Goal: Transaction & Acquisition: Purchase product/service

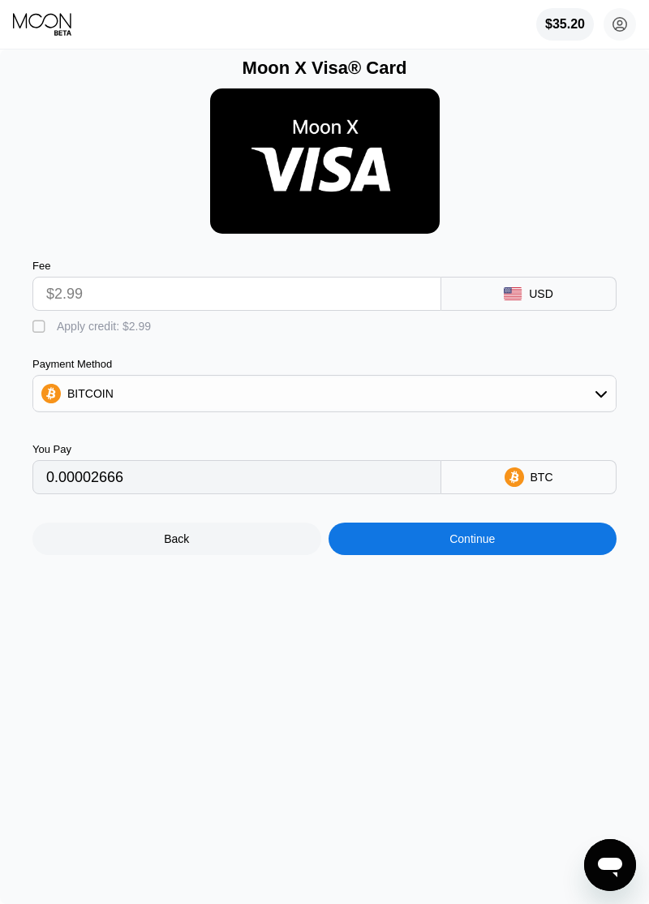
click at [54, 28] on icon at bounding box center [43, 24] width 61 height 24
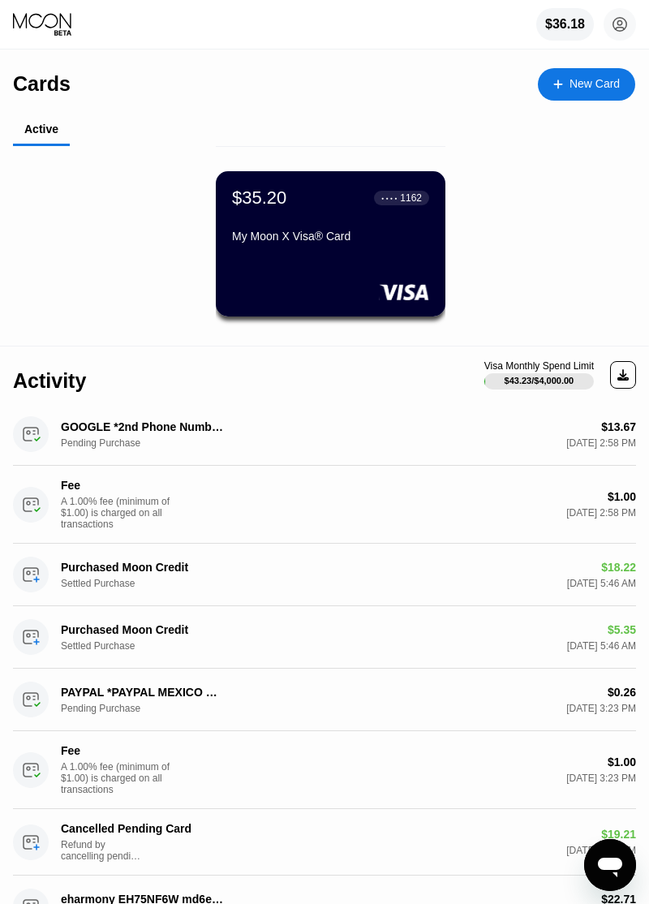
click at [34, 92] on div "Cards" at bounding box center [42, 84] width 58 height 24
click at [39, 32] on icon at bounding box center [43, 24] width 61 height 24
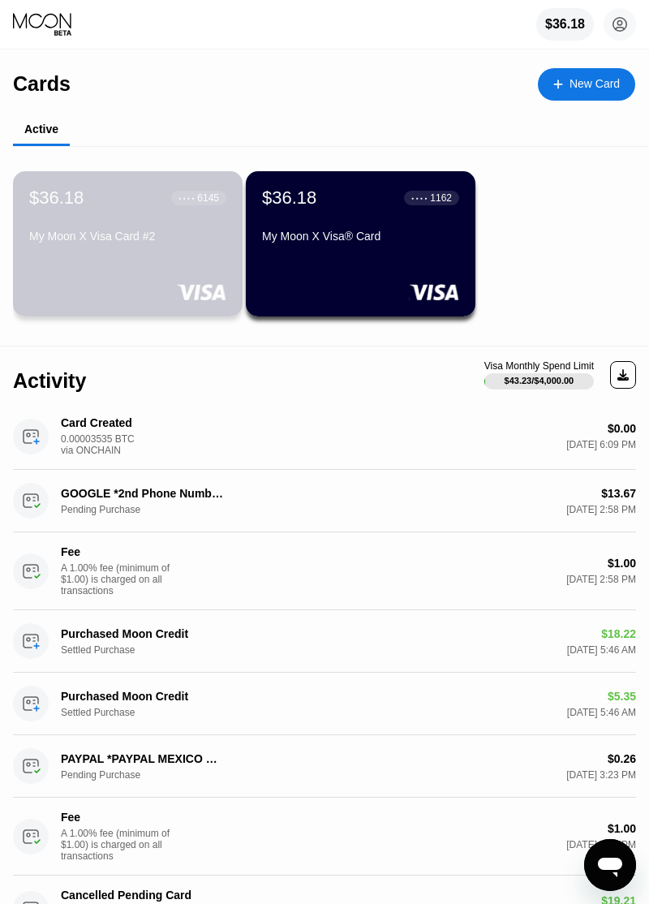
click at [152, 233] on div "My Moon X Visa Card #2" at bounding box center [127, 236] width 197 height 13
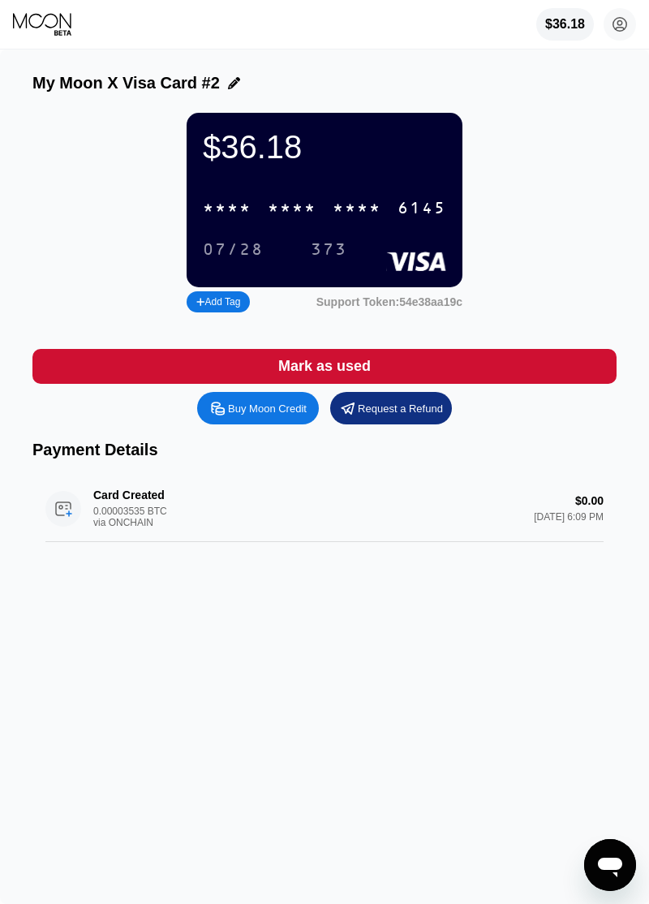
click at [268, 406] on div "Buy Moon Credit" at bounding box center [267, 409] width 79 height 14
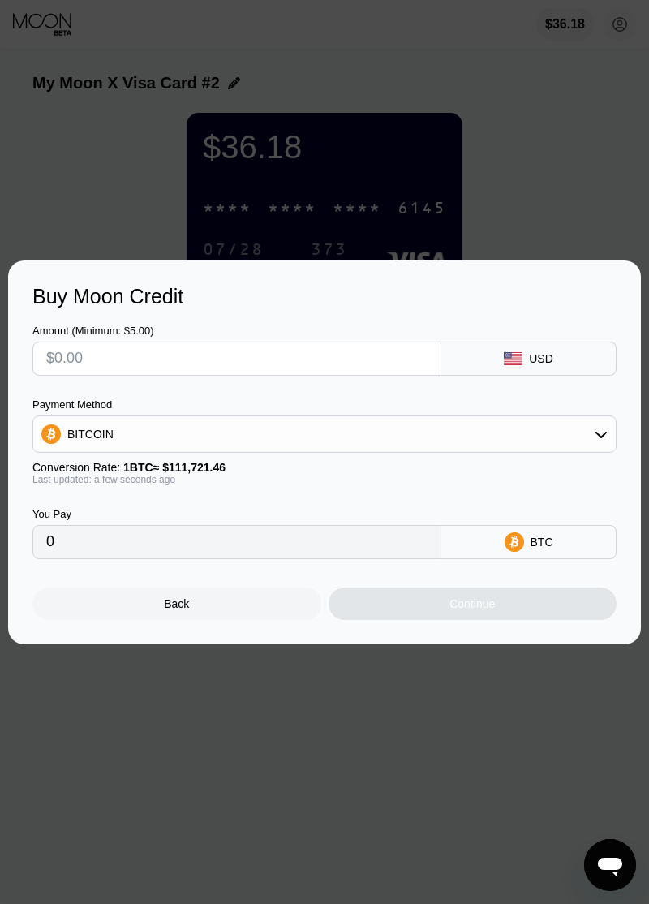
click at [385, 357] on input "text" at bounding box center [236, 358] width 381 height 32
type input "$22"
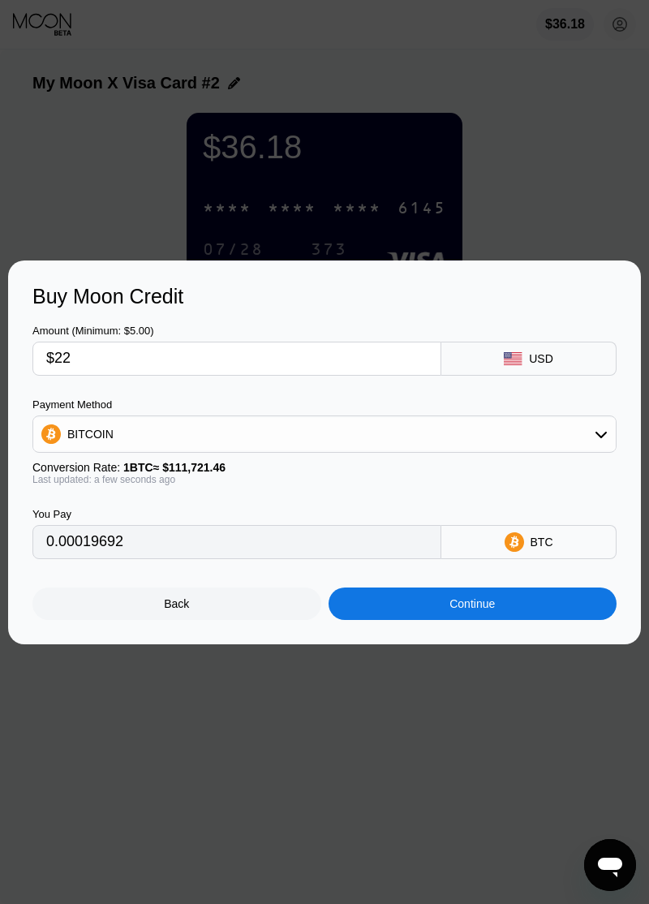
type input "0.00019692"
type input "$220"
type input "0.00196919"
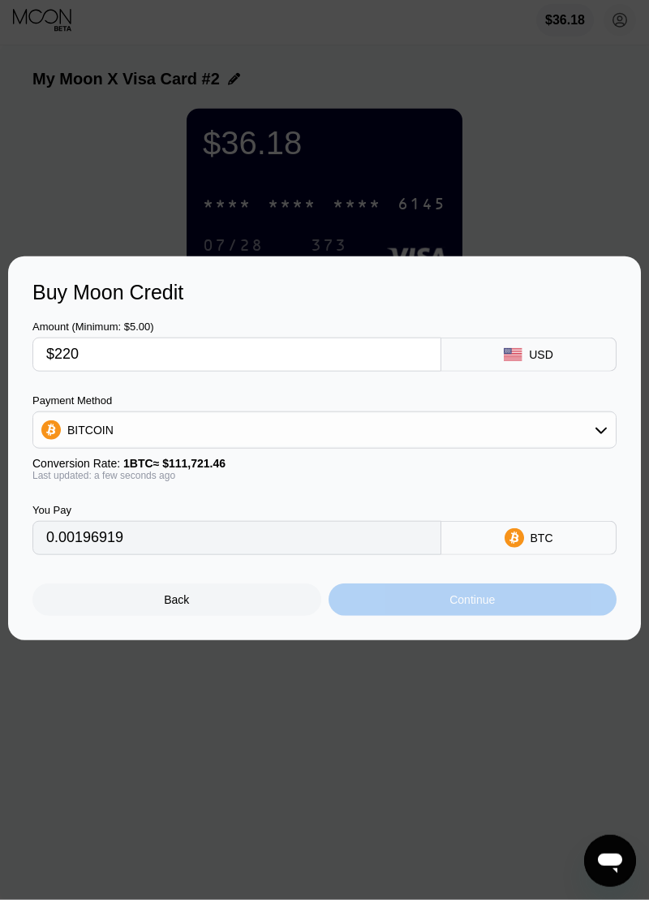
click at [514, 620] on div "Continue" at bounding box center [473, 603] width 289 height 32
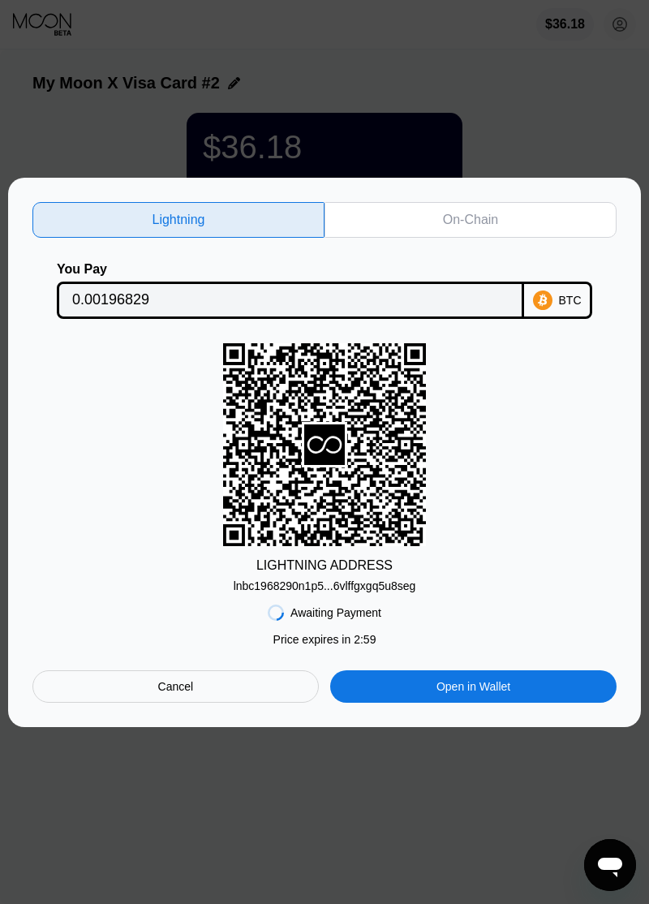
click at [513, 238] on div "On-Chain" at bounding box center [471, 220] width 292 height 36
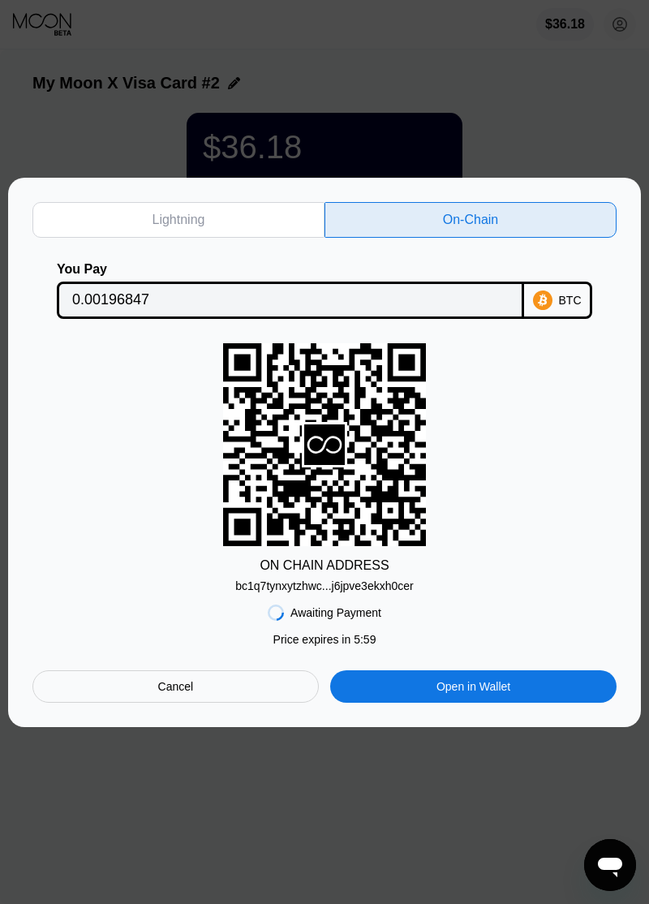
click at [370, 592] on div "bc1q7tynxytzhwc...j6jpve3ekxh0cer" at bounding box center [324, 585] width 178 height 13
click at [388, 592] on div "bc1q7tynxytzhwc...j6jpve3ekxh0cer" at bounding box center [324, 585] width 178 height 13
click at [385, 316] on input "0.00196847" at bounding box center [290, 300] width 437 height 32
click at [540, 150] on div at bounding box center [324, 452] width 649 height 904
click at [243, 699] on div "Cancel" at bounding box center [175, 686] width 286 height 32
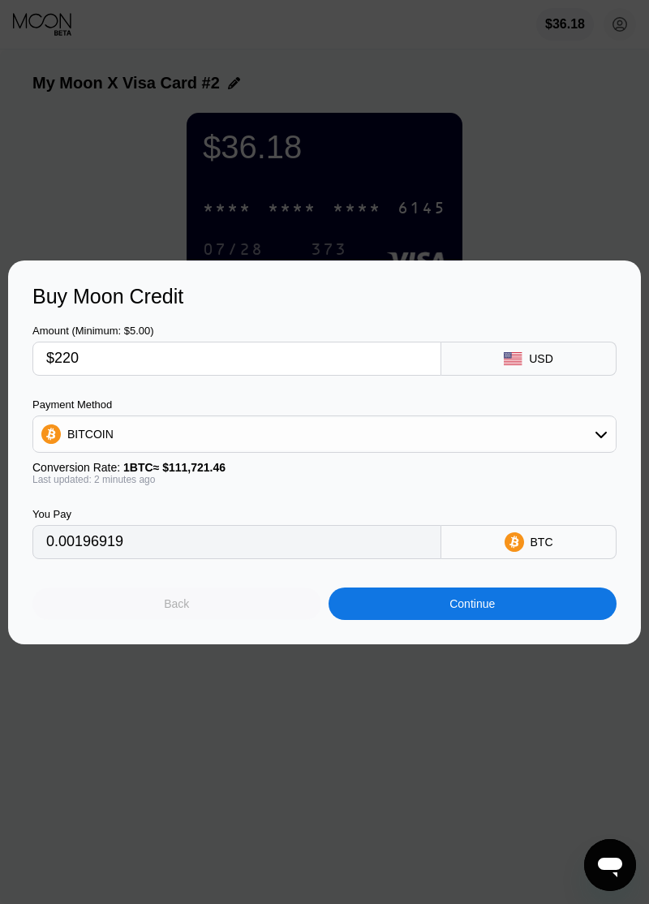
click at [217, 617] on div "Back" at bounding box center [176, 603] width 289 height 32
